Goal: Navigation & Orientation: Find specific page/section

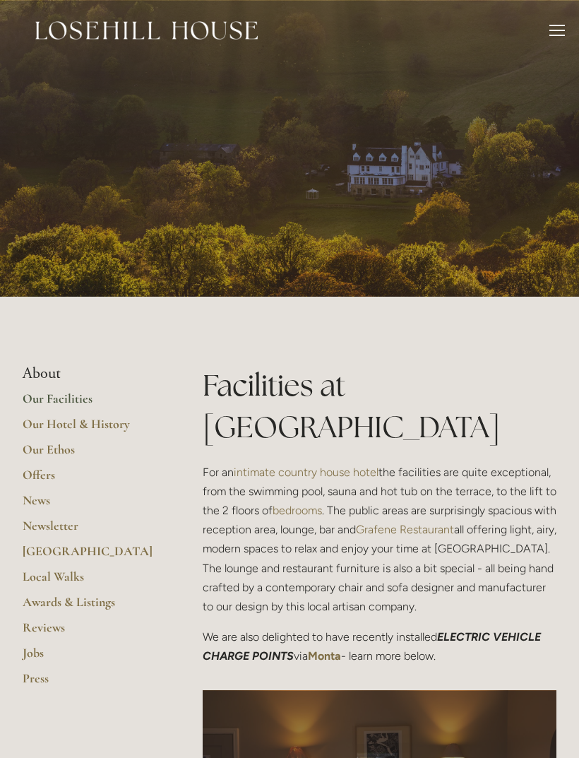
click at [80, 399] on link "Our Facilities" at bounding box center [90, 403] width 135 height 25
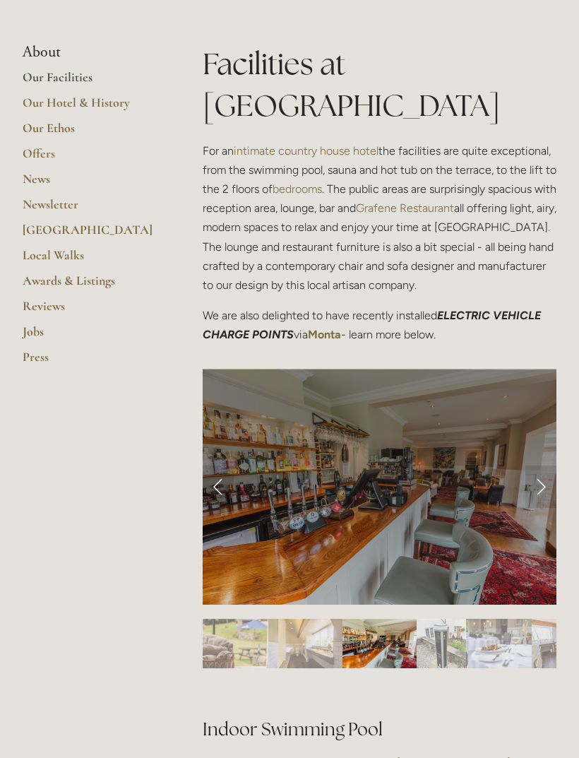
scroll to position [321, 0]
click at [538, 450] on div at bounding box center [380, 487] width 354 height 236
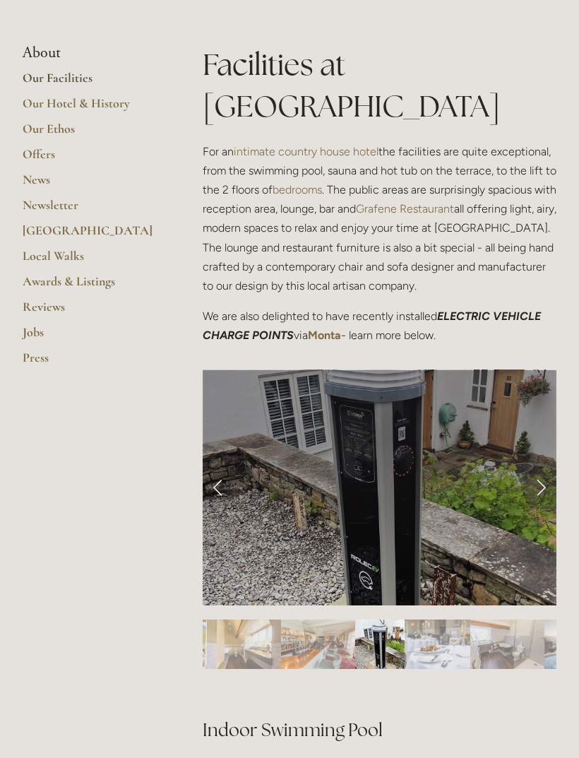
click at [543, 466] on link "Next Slide" at bounding box center [541, 487] width 31 height 42
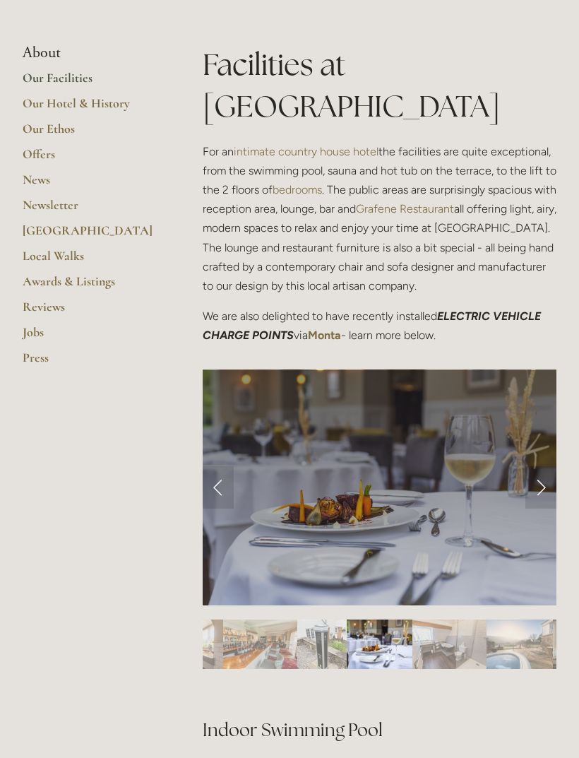
click at [537, 466] on link "Next Slide" at bounding box center [541, 487] width 31 height 42
click at [528, 466] on link "Next Slide" at bounding box center [541, 487] width 31 height 42
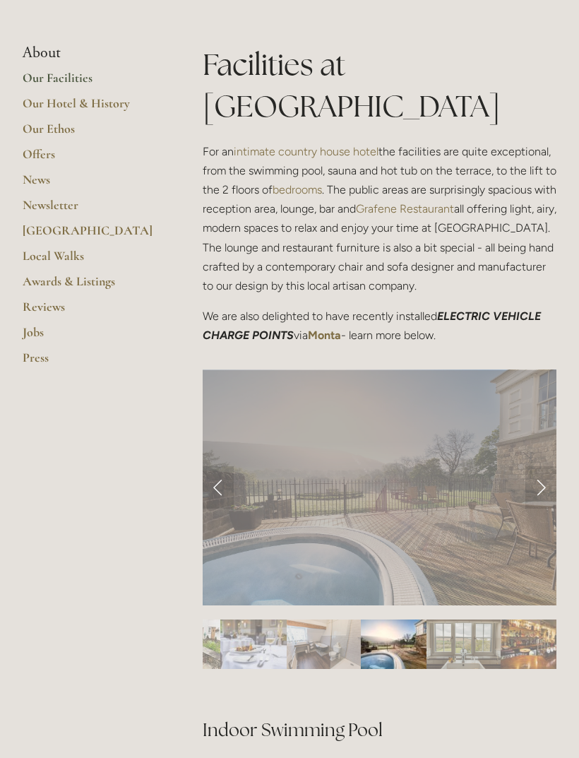
click at [545, 466] on link "Next Slide" at bounding box center [541, 487] width 31 height 42
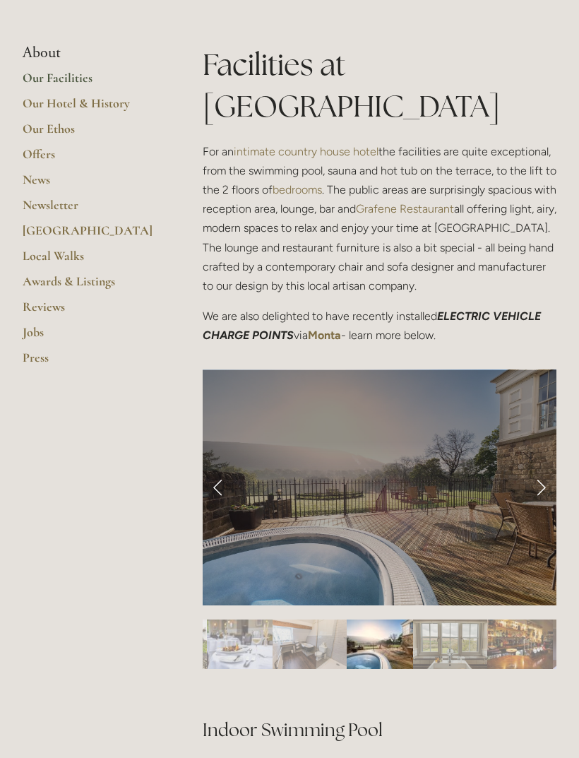
click at [543, 466] on link "Next Slide" at bounding box center [541, 487] width 31 height 42
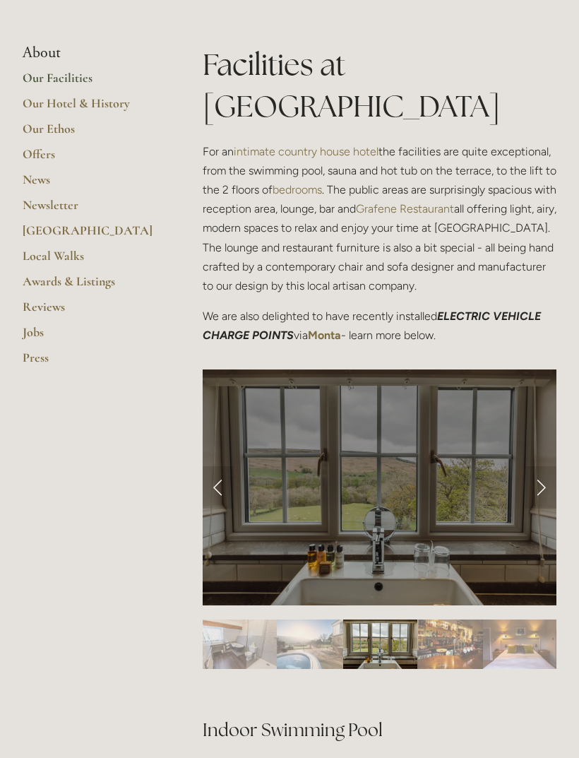
click at [544, 466] on link "Next Slide" at bounding box center [541, 487] width 31 height 42
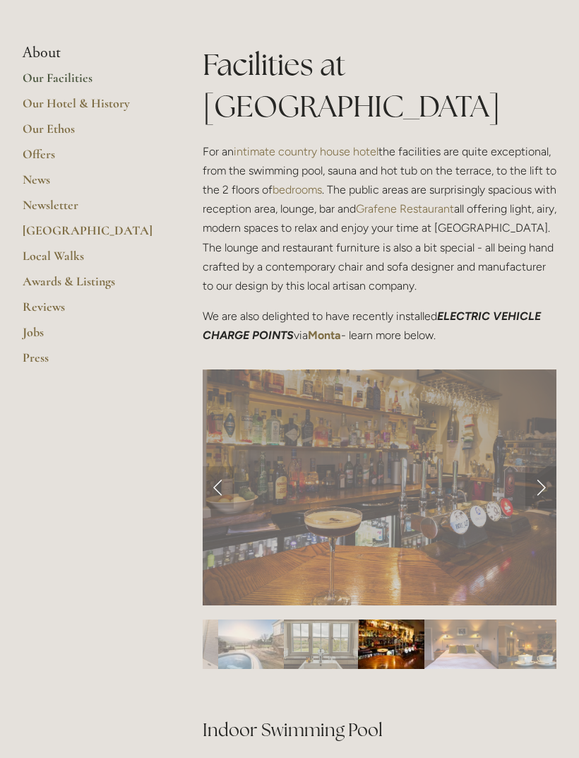
click at [528, 466] on link "Next Slide" at bounding box center [541, 487] width 31 height 42
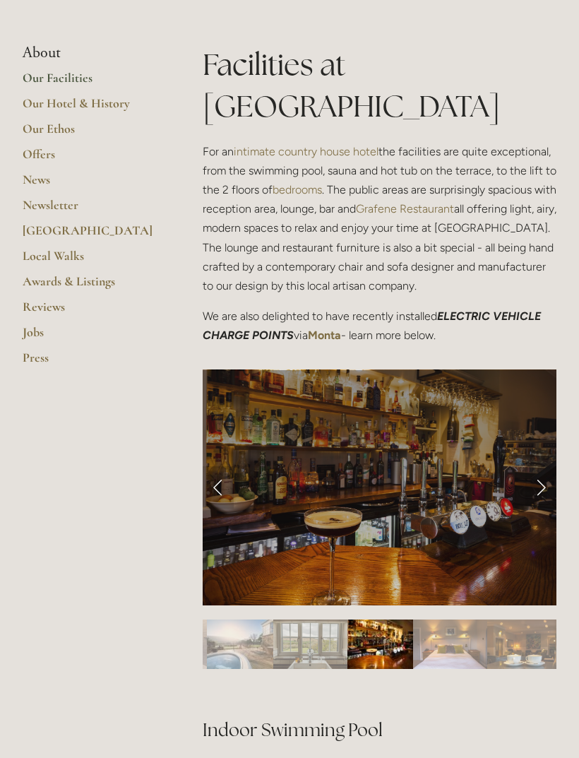
click at [535, 466] on link "Next Slide" at bounding box center [541, 487] width 31 height 42
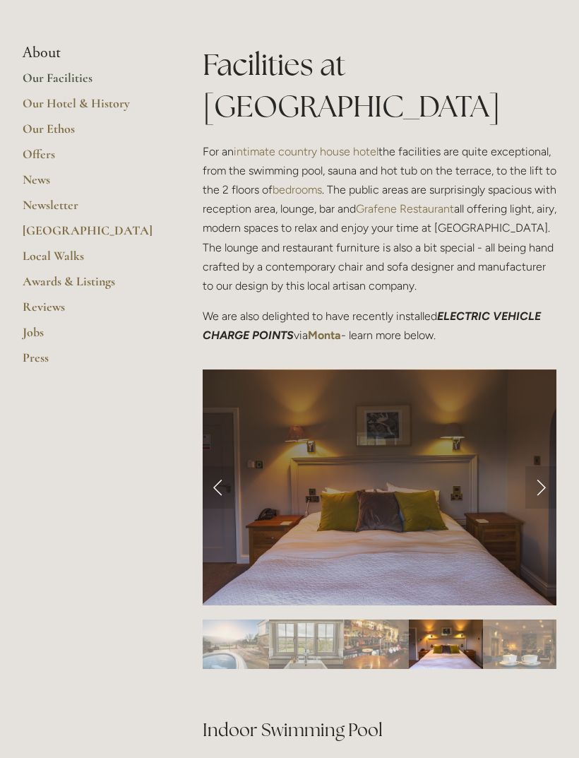
click at [540, 466] on link "Next Slide" at bounding box center [541, 487] width 31 height 42
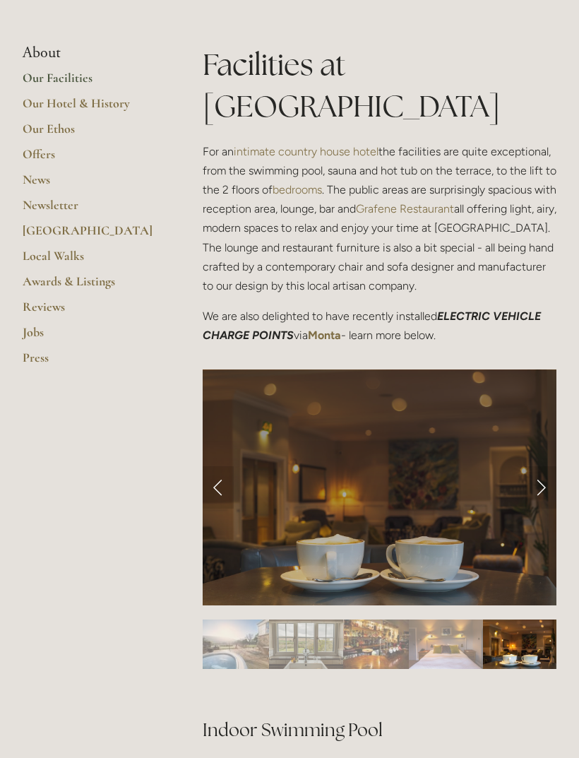
click at [543, 466] on link "Next Slide" at bounding box center [541, 487] width 31 height 42
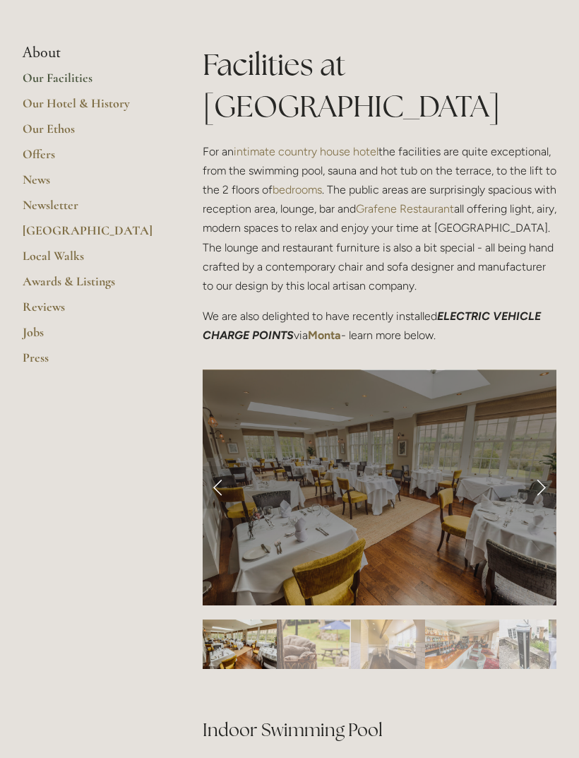
click at [544, 466] on link "Next Slide" at bounding box center [541, 487] width 31 height 42
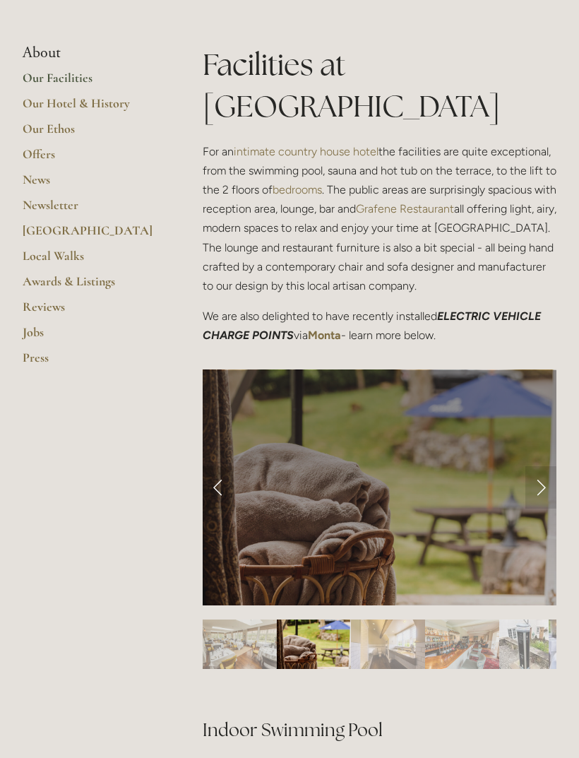
click at [544, 466] on link "Next Slide" at bounding box center [541, 487] width 31 height 42
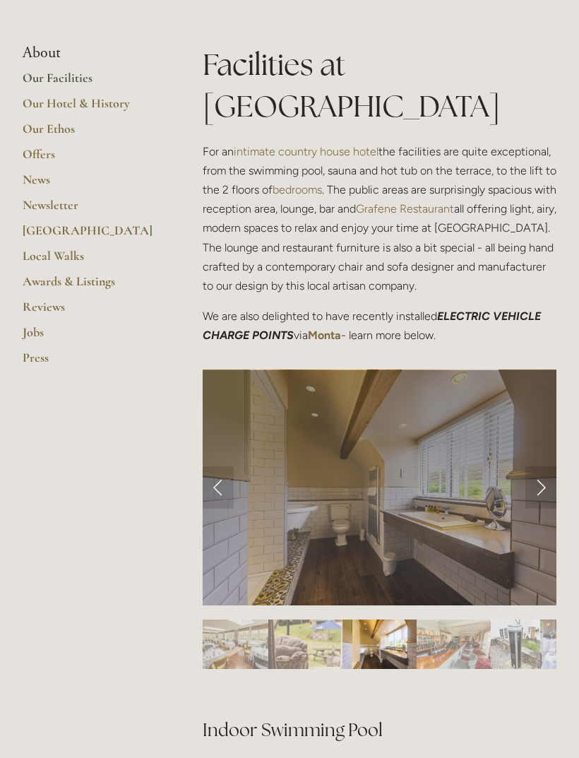
click at [540, 466] on link "Next Slide" at bounding box center [541, 487] width 31 height 42
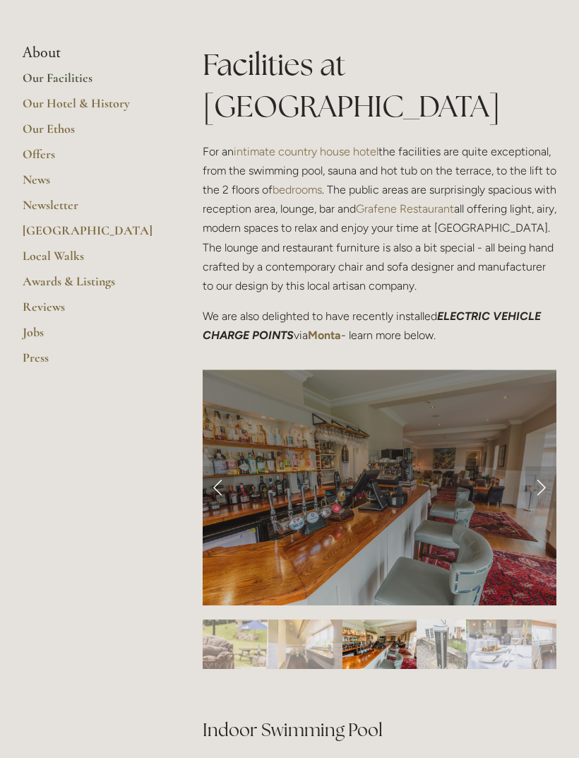
click at [543, 466] on link "Next Slide" at bounding box center [541, 487] width 31 height 42
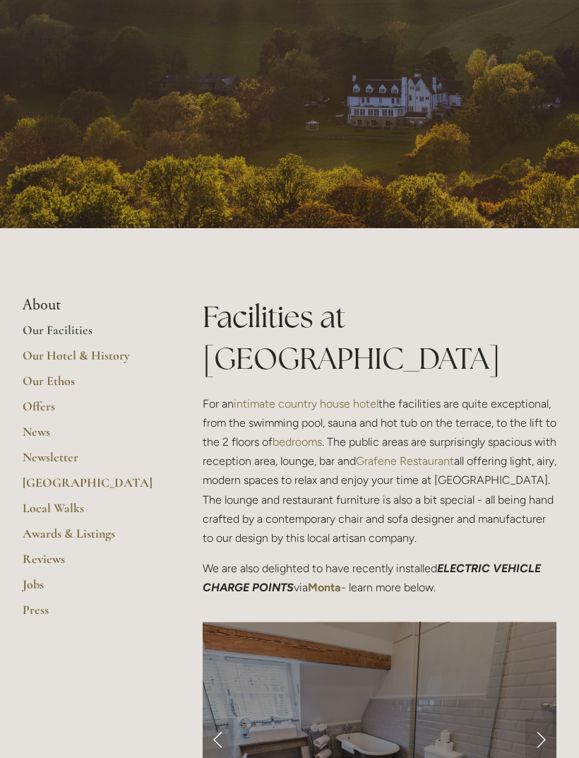
scroll to position [0, 0]
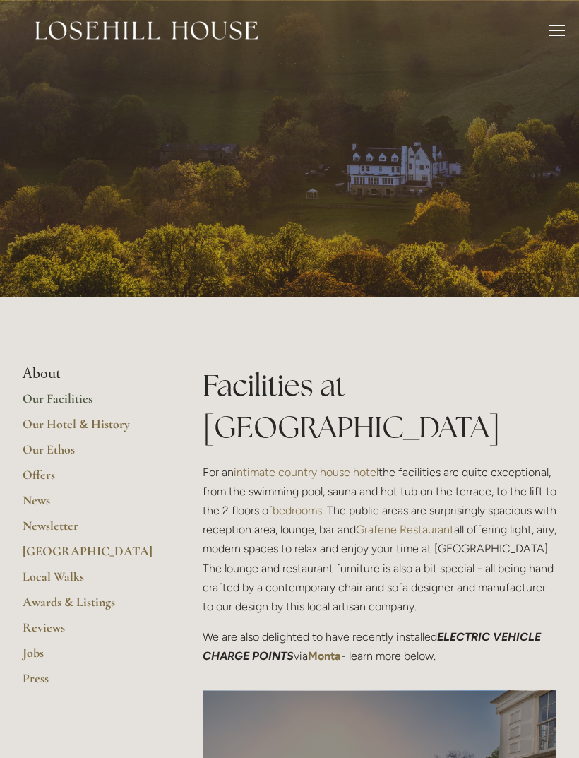
click at [28, 480] on link "Offers" at bounding box center [90, 479] width 135 height 25
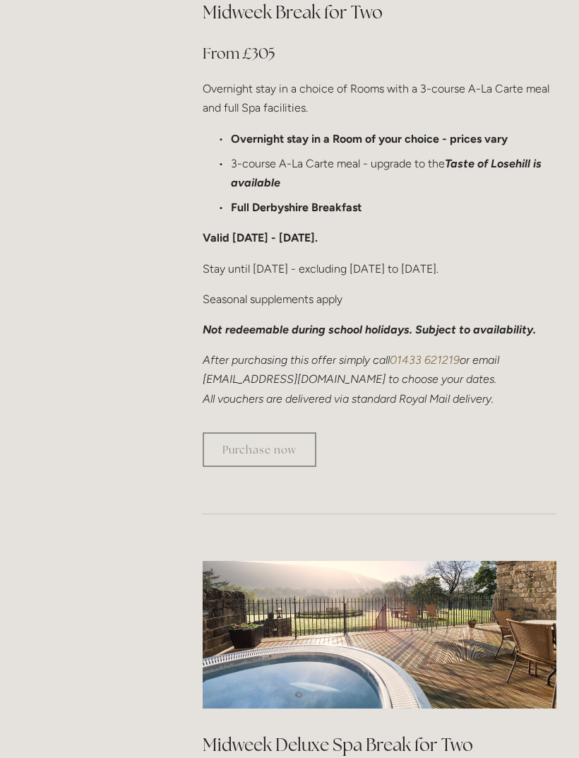
scroll to position [915, 0]
